Goal: Find specific page/section: Find specific page/section

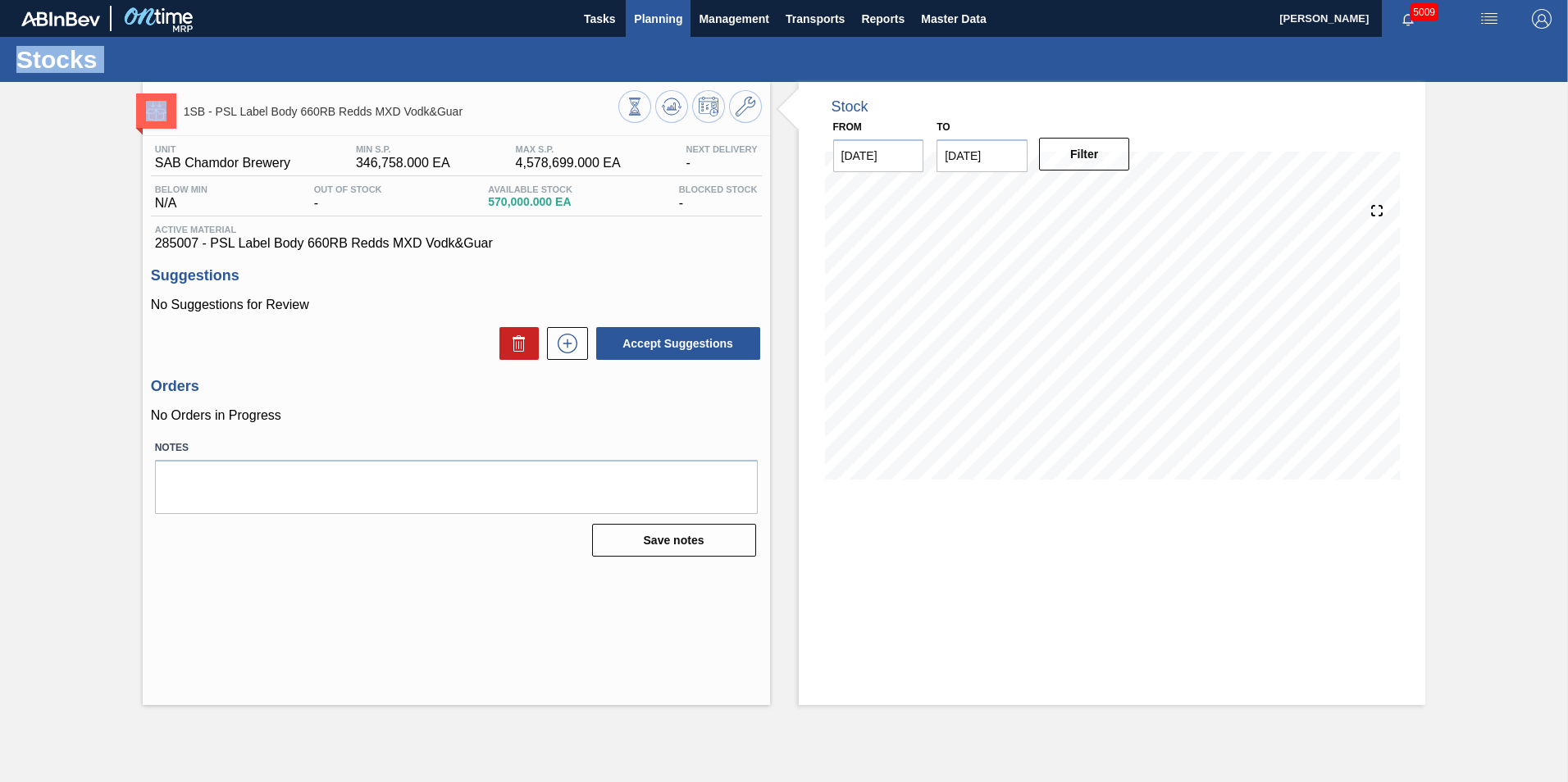
click at [668, 25] on span "Planning" at bounding box center [657, 19] width 48 height 19
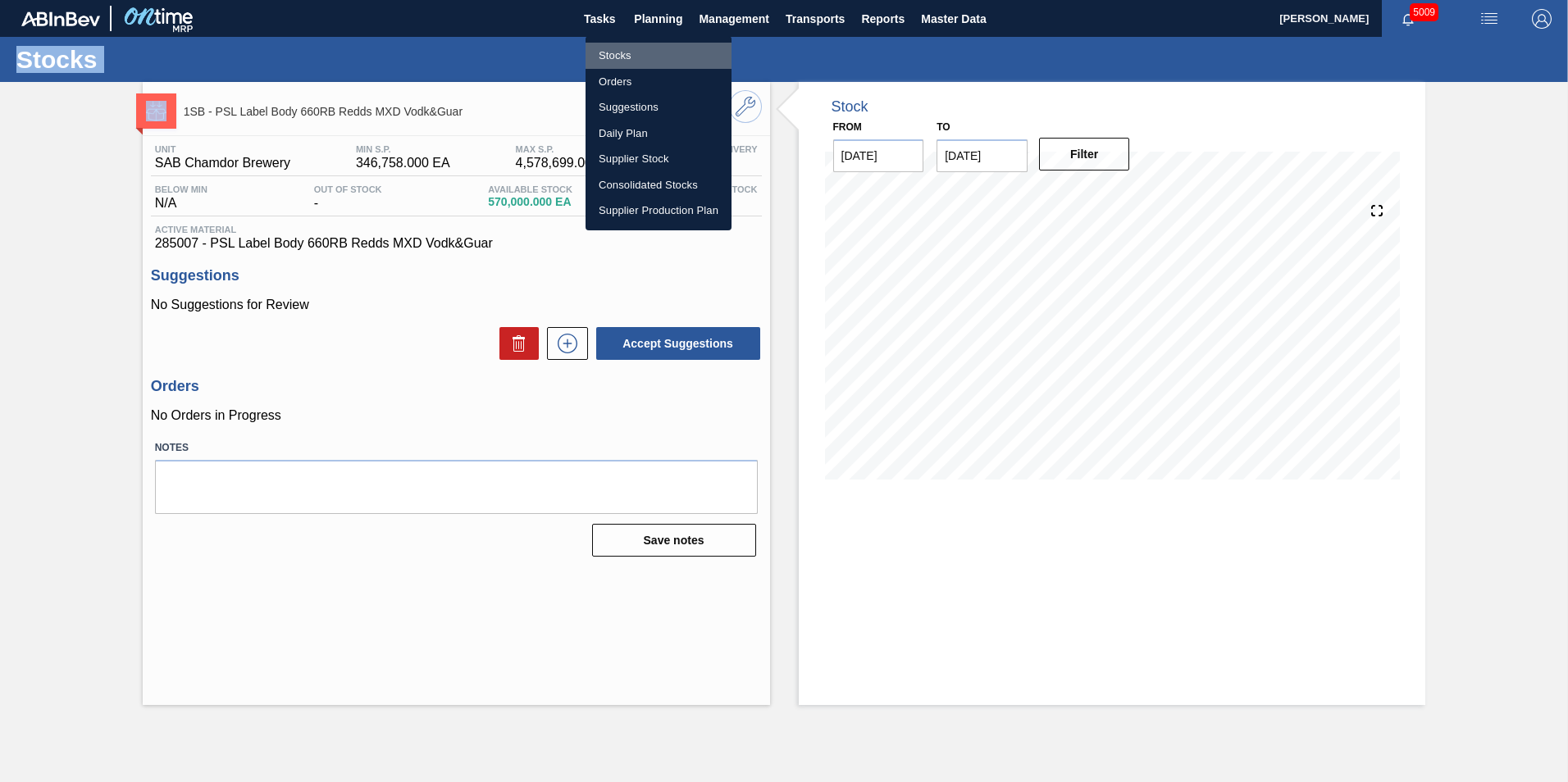
click at [616, 50] on li "Stocks" at bounding box center [658, 56] width 146 height 26
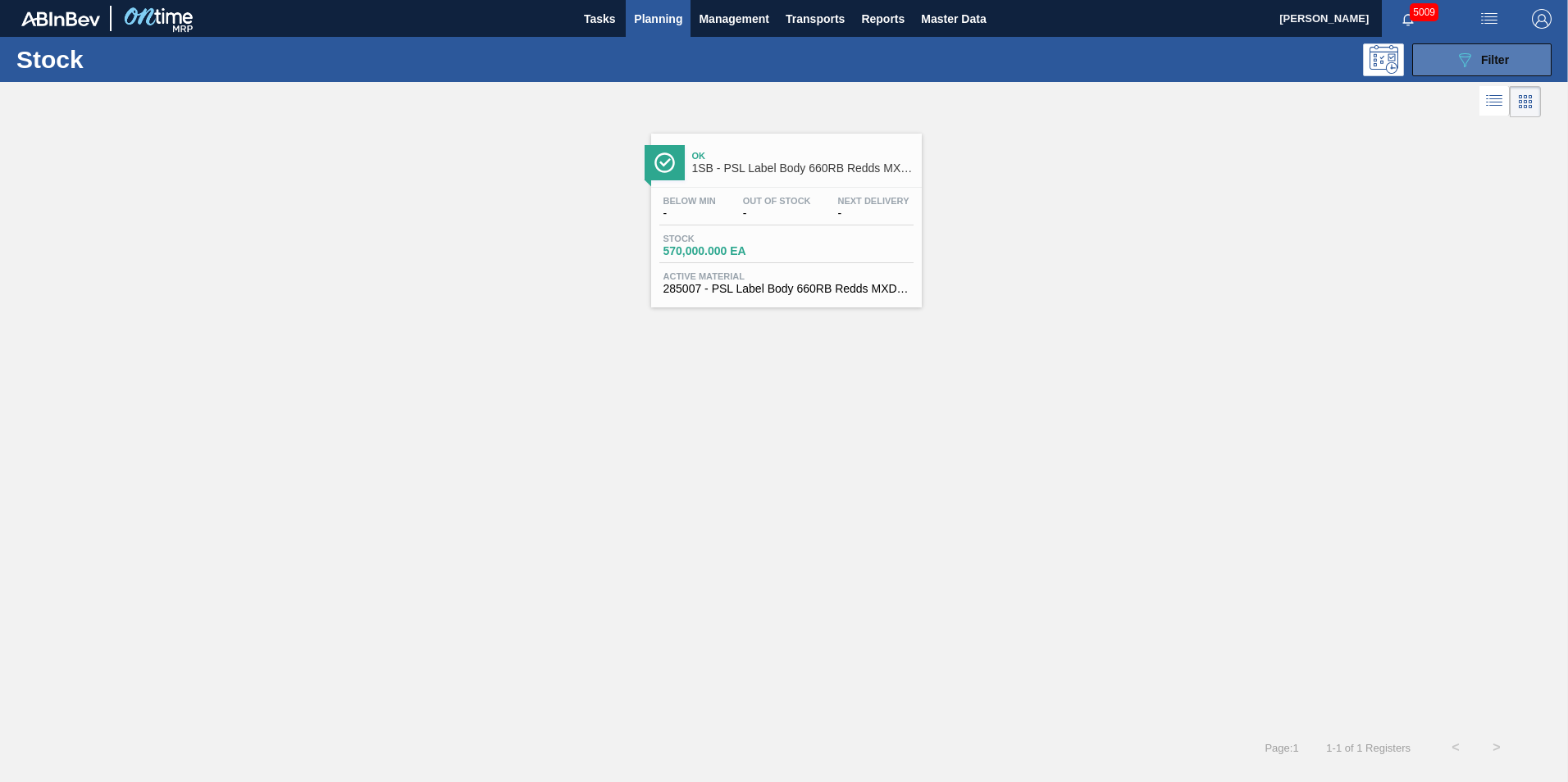
click at [1501, 62] on span "Filter" at bounding box center [1495, 60] width 28 height 13
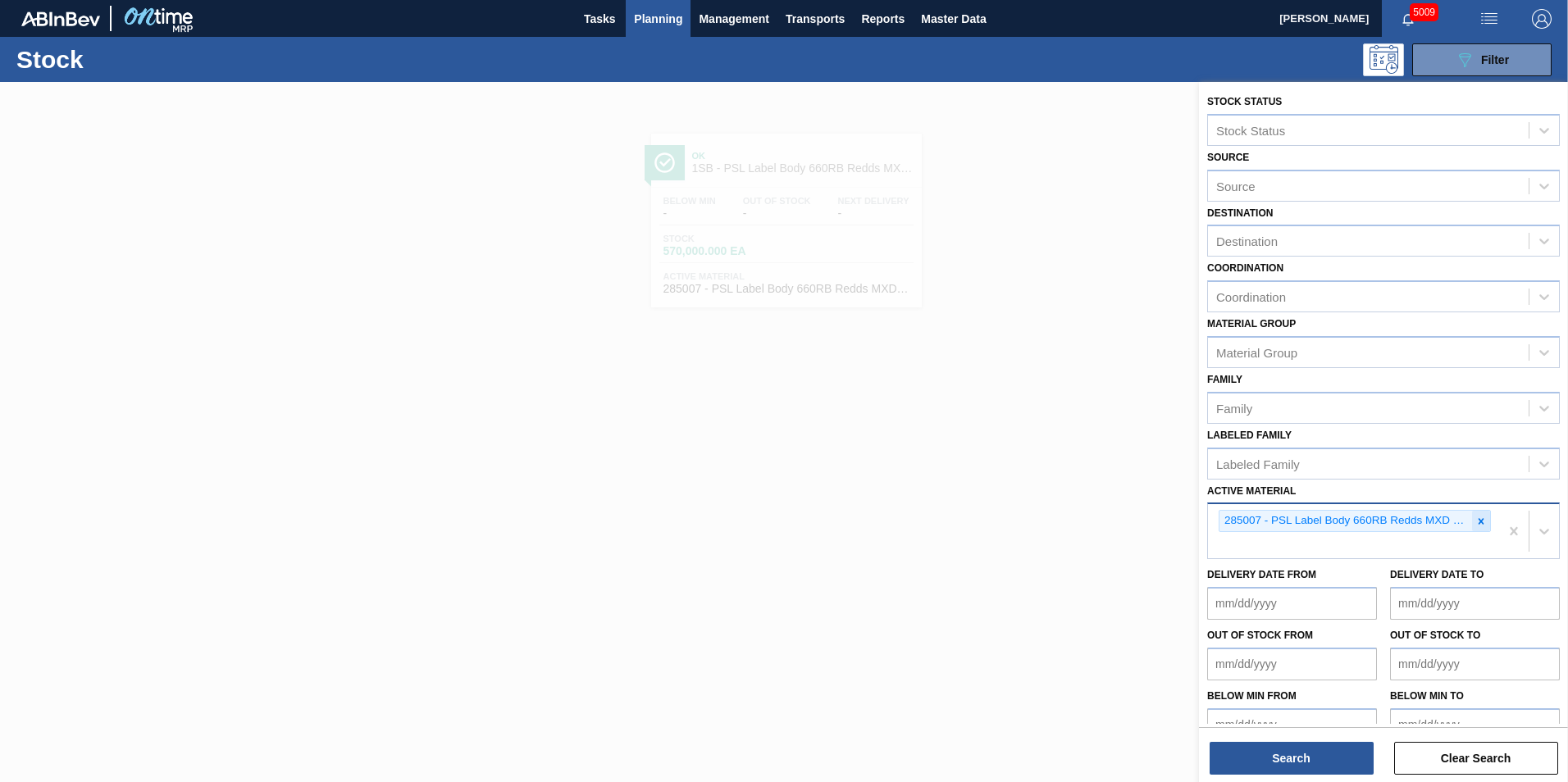
click at [1477, 521] on icon at bounding box center [1481, 521] width 12 height 12
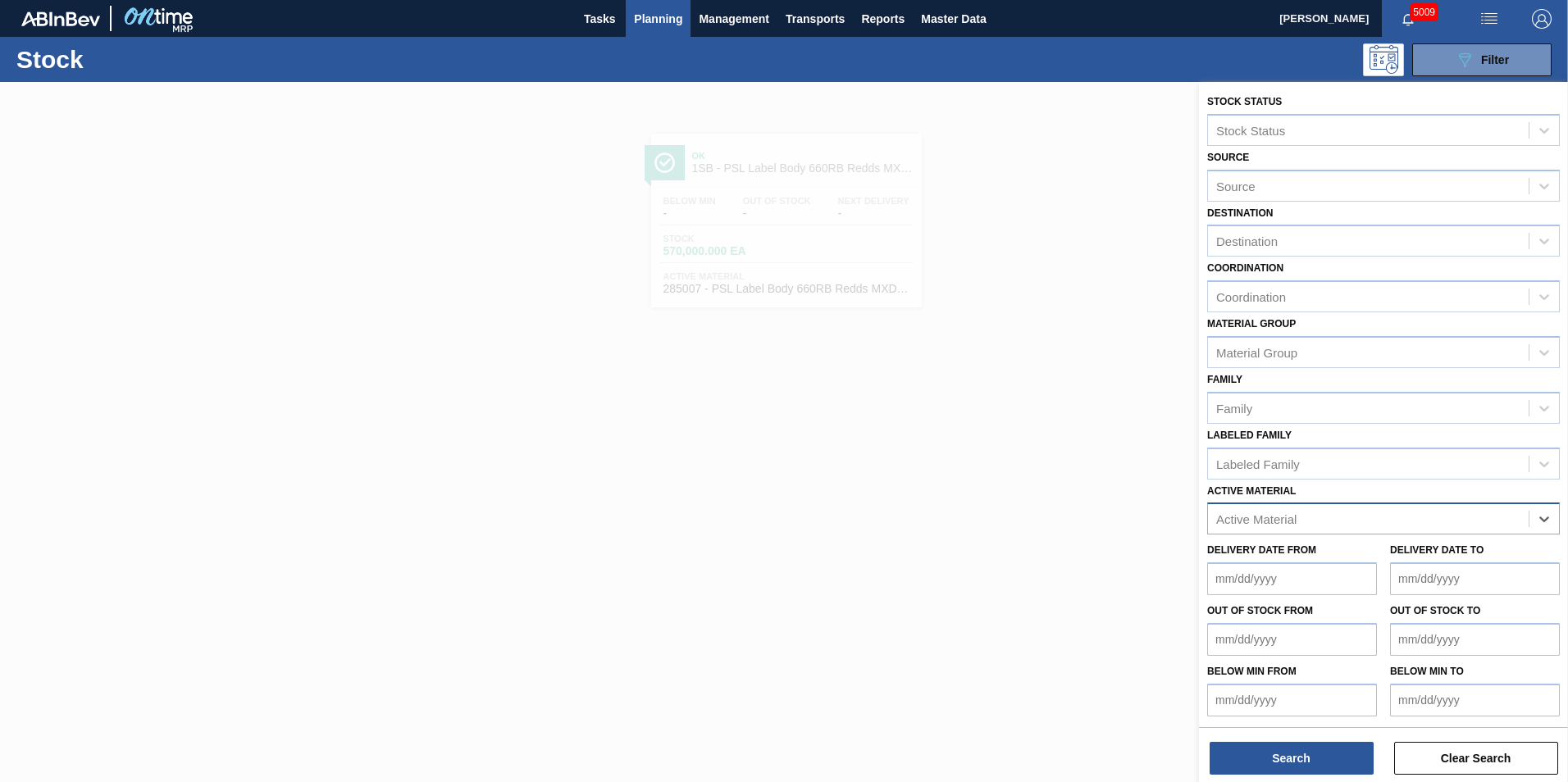
paste Material "285235"
type Material "285235"
click at [1396, 558] on div "285235 - Can 500 Flying Fish Dry Apple PU25" at bounding box center [1384, 559] width 353 height 30
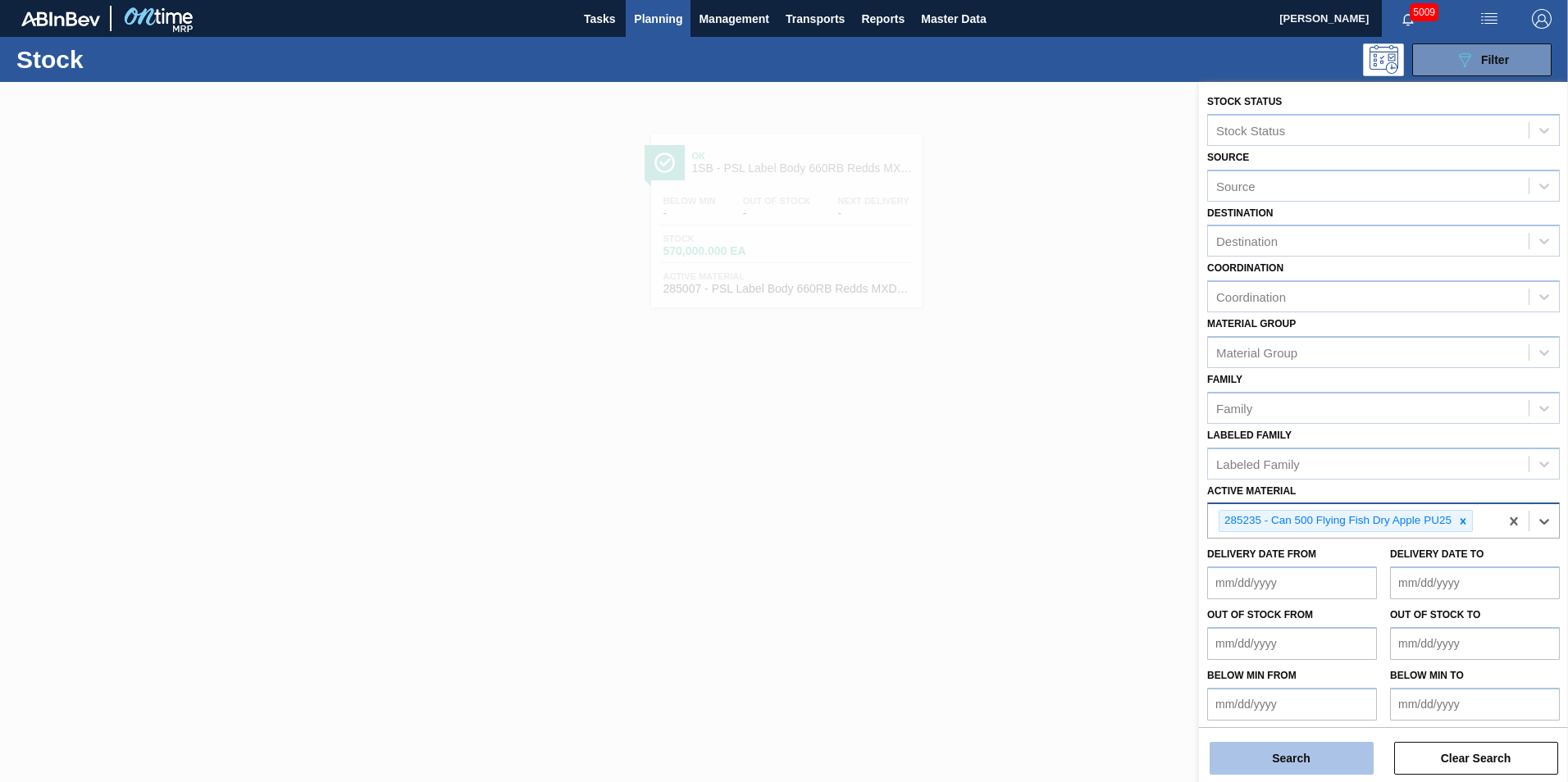
click at [1302, 763] on button "Search" at bounding box center [1291, 758] width 164 height 33
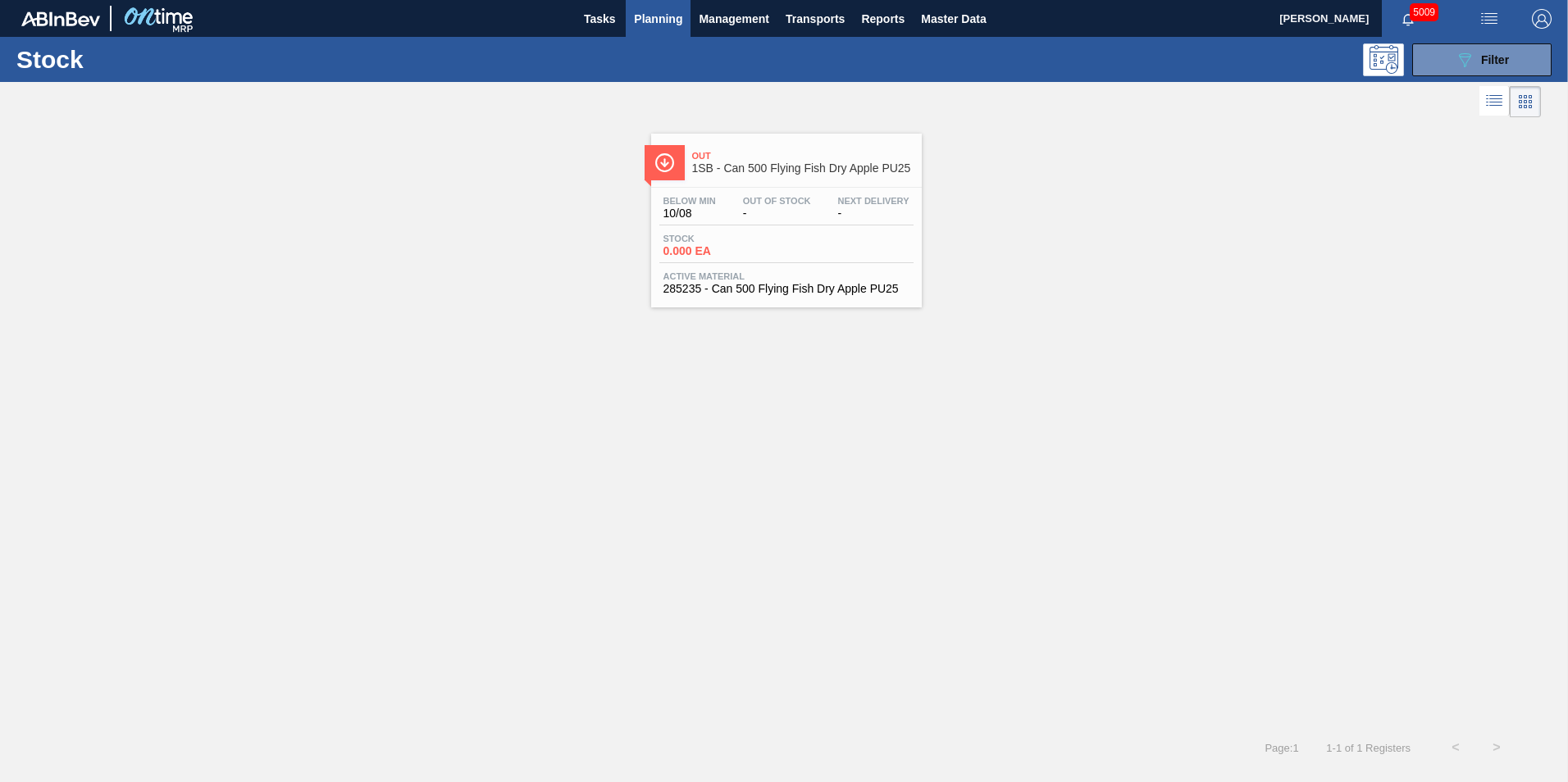
click at [746, 236] on span "Stock" at bounding box center [721, 239] width 115 height 10
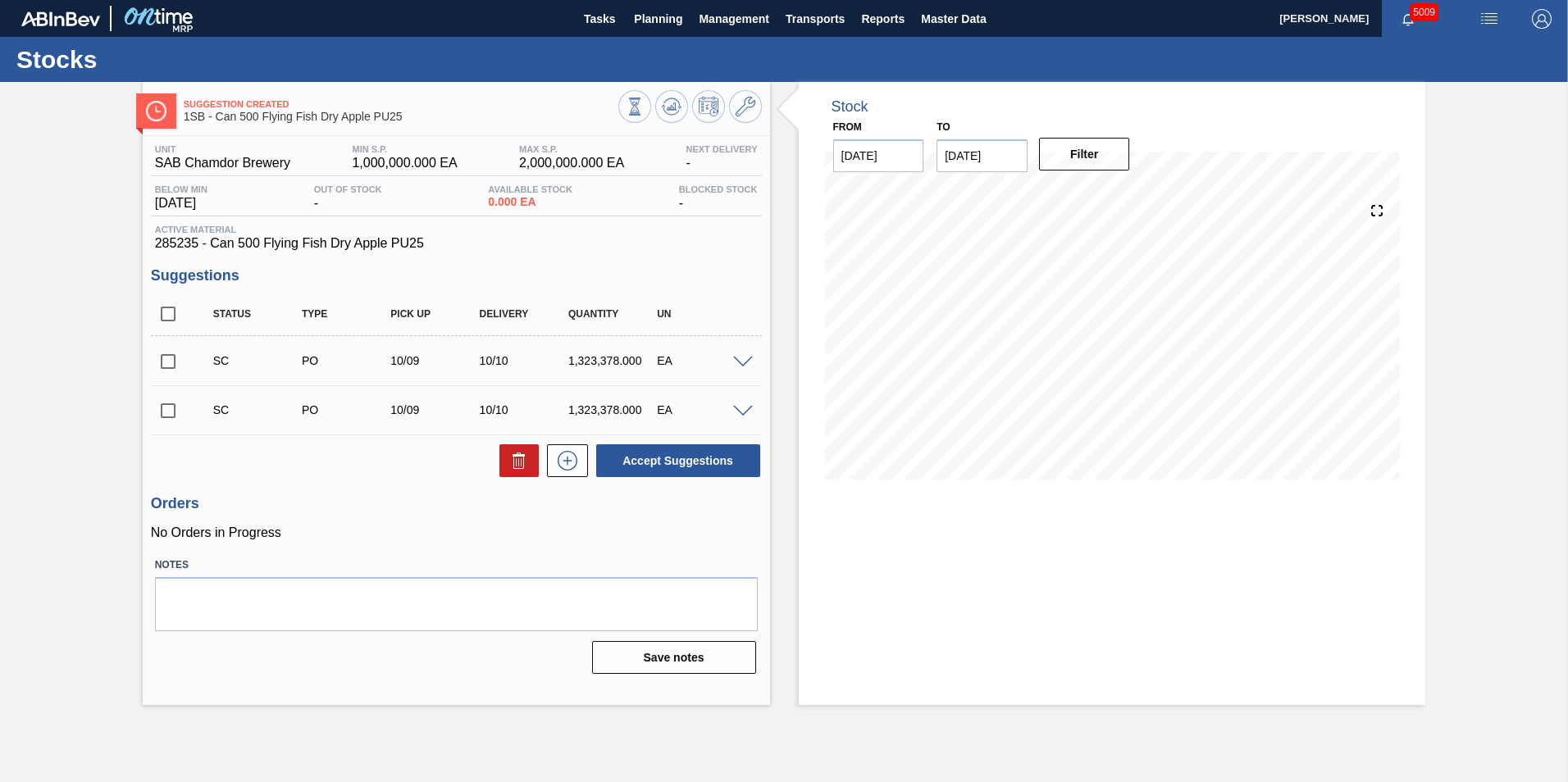
click at [743, 361] on span at bounding box center [743, 363] width 19 height 13
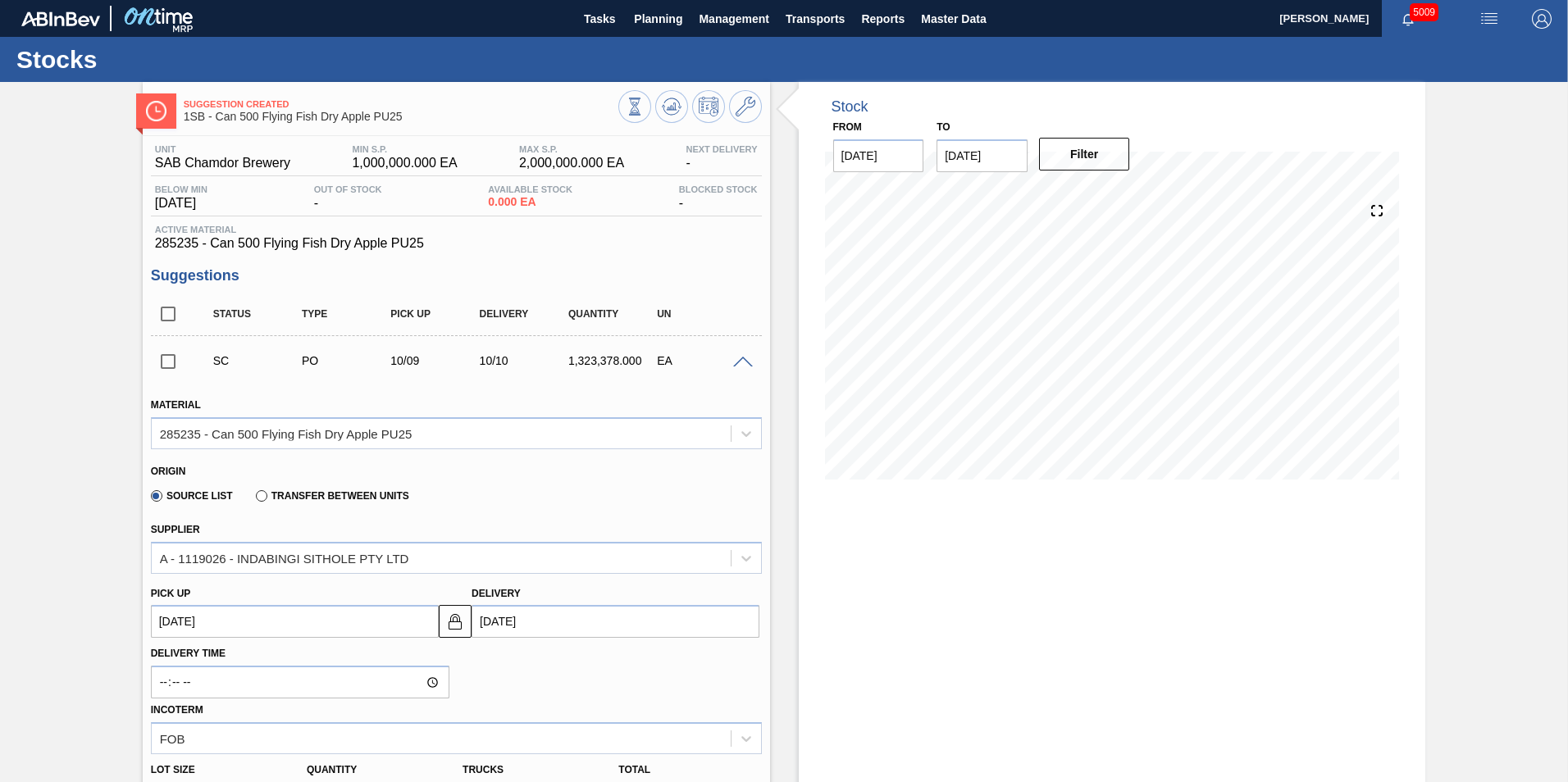
click at [743, 361] on span at bounding box center [743, 363] width 19 height 13
